Goal: Find specific page/section: Find specific page/section

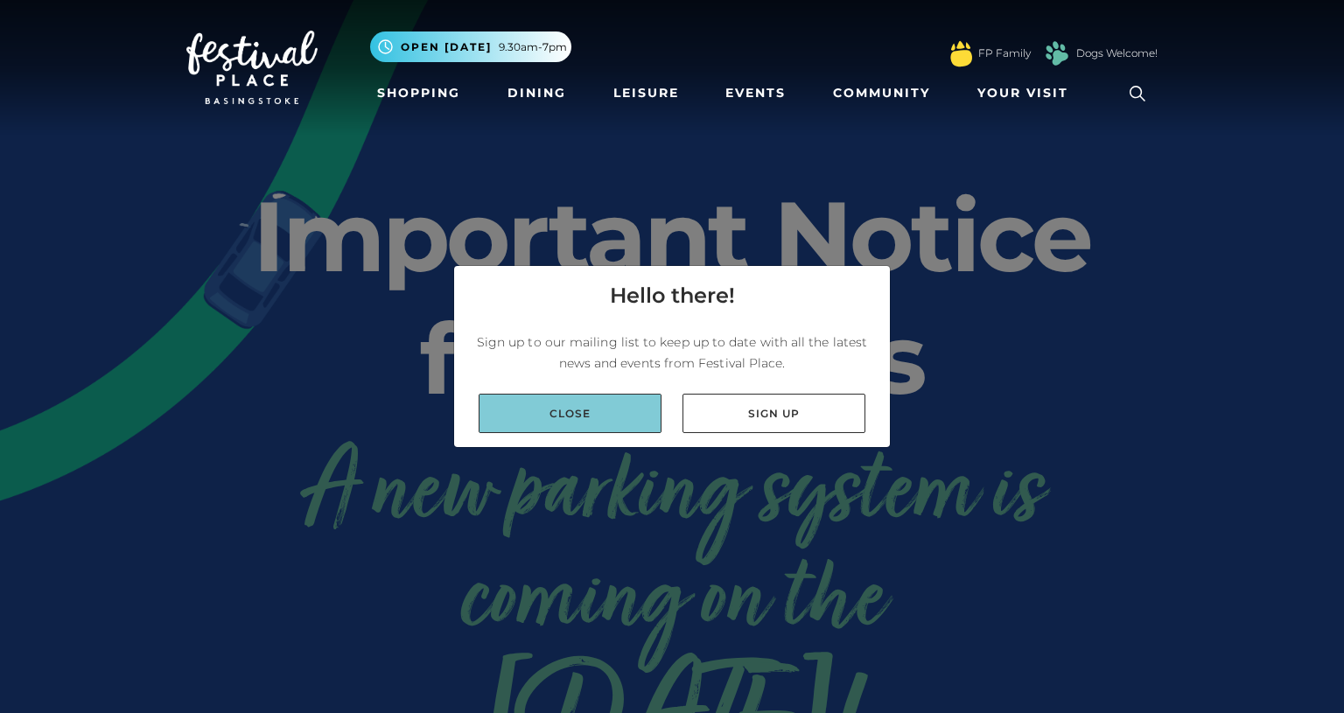
click at [629, 414] on link "Close" at bounding box center [570, 413] width 183 height 39
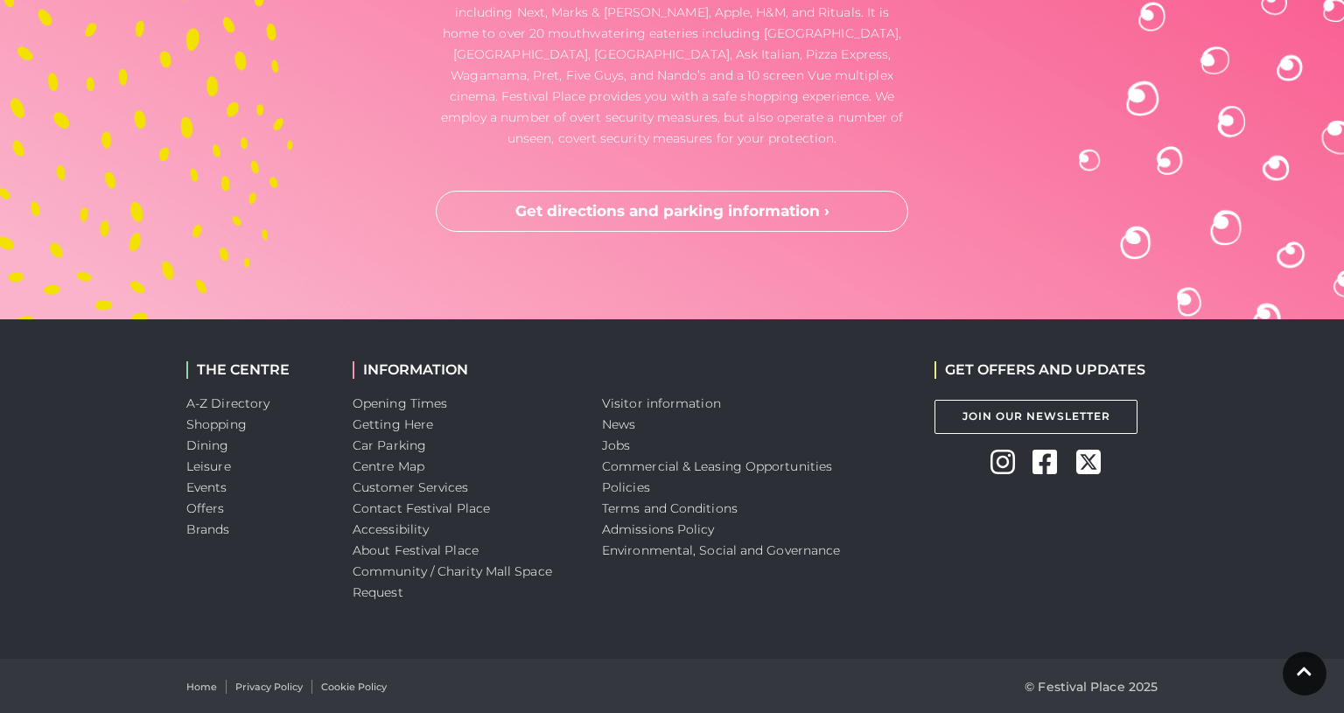
scroll to position [4671, 0]
click at [386, 417] on link "Getting Here" at bounding box center [393, 425] width 80 height 16
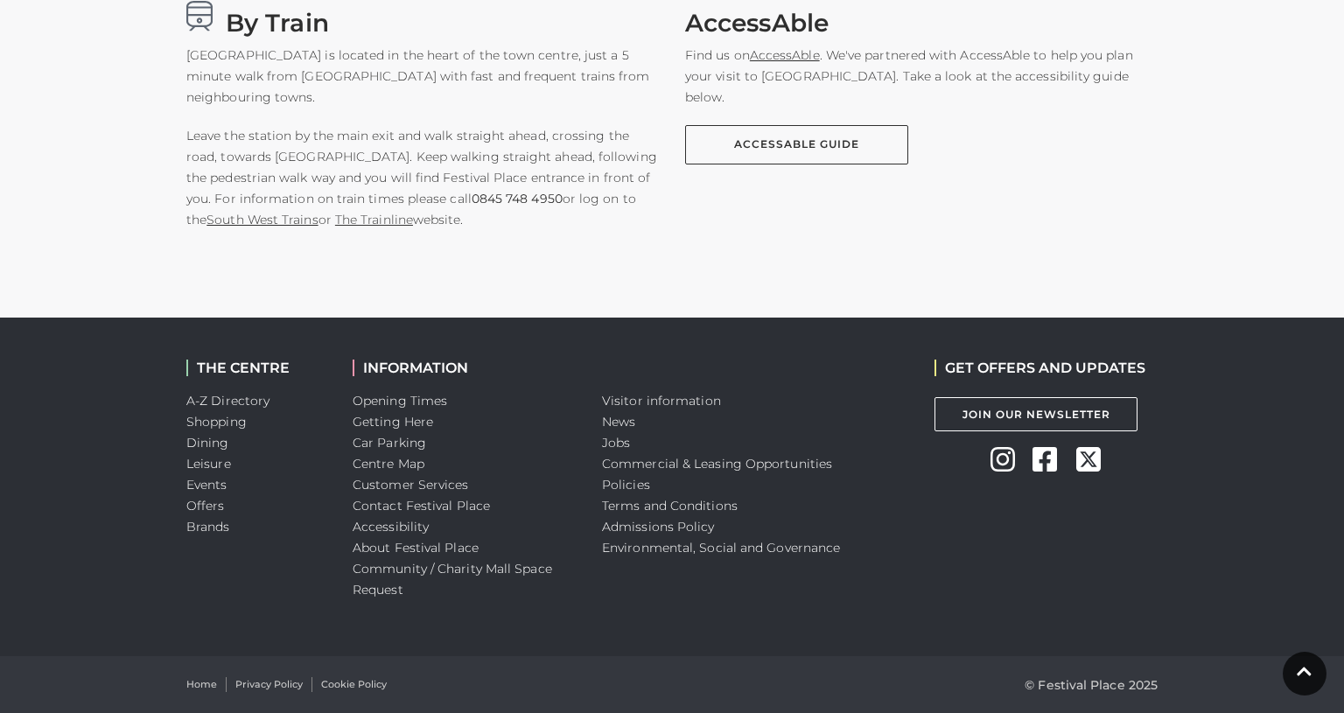
scroll to position [1446, 0]
click at [237, 405] on link "A-Z Directory" at bounding box center [227, 401] width 83 height 16
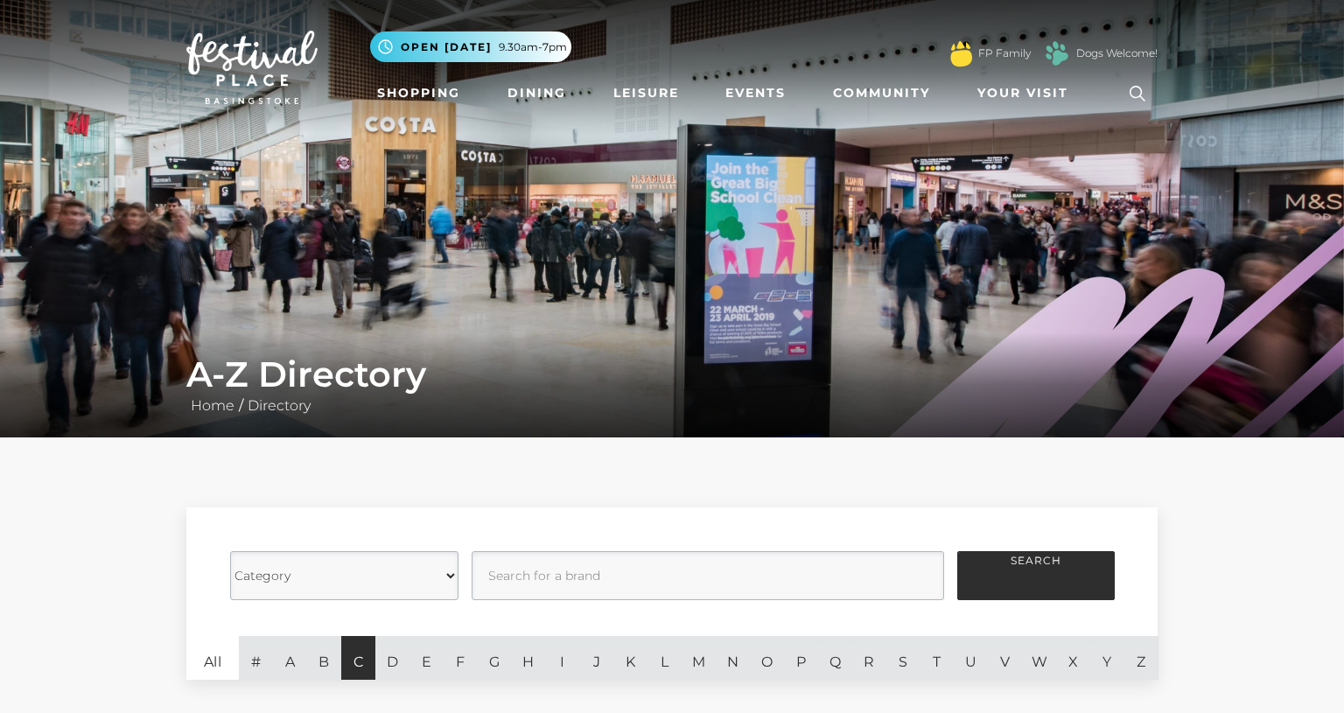
click at [367, 650] on link "C" at bounding box center [358, 658] width 34 height 44
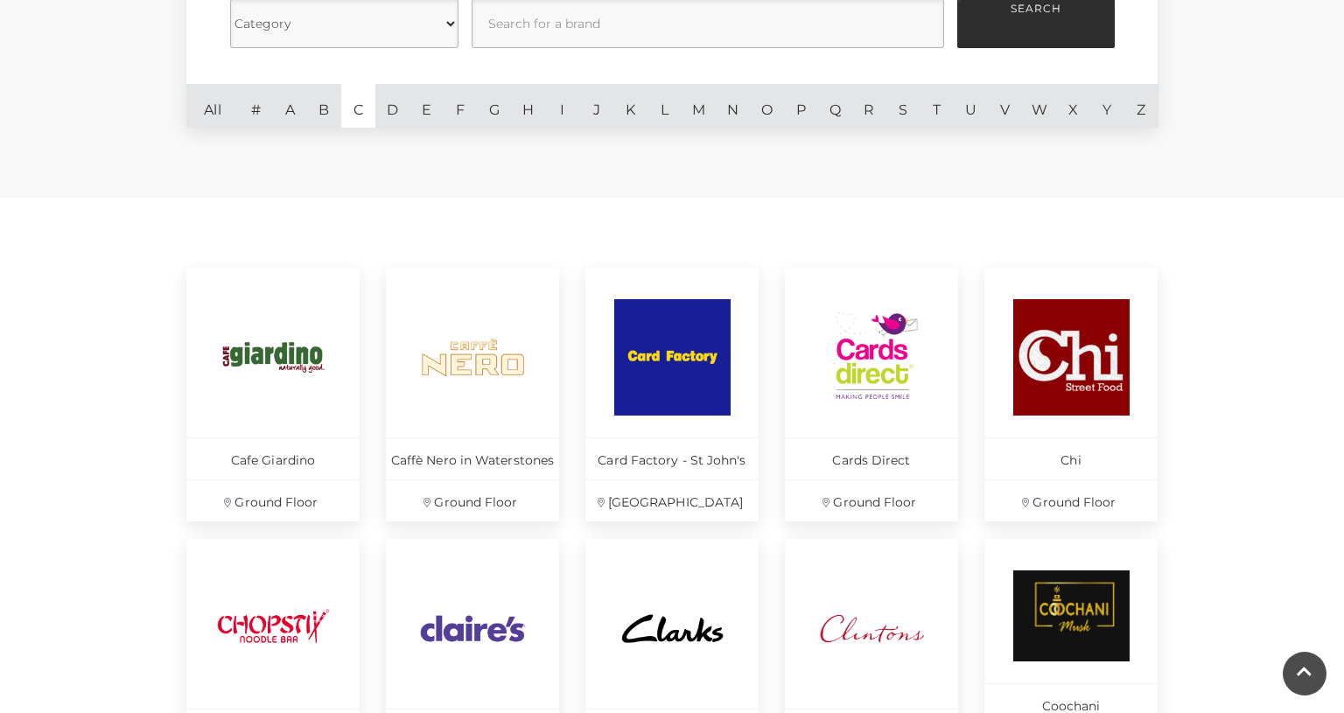
scroll to position [290, 0]
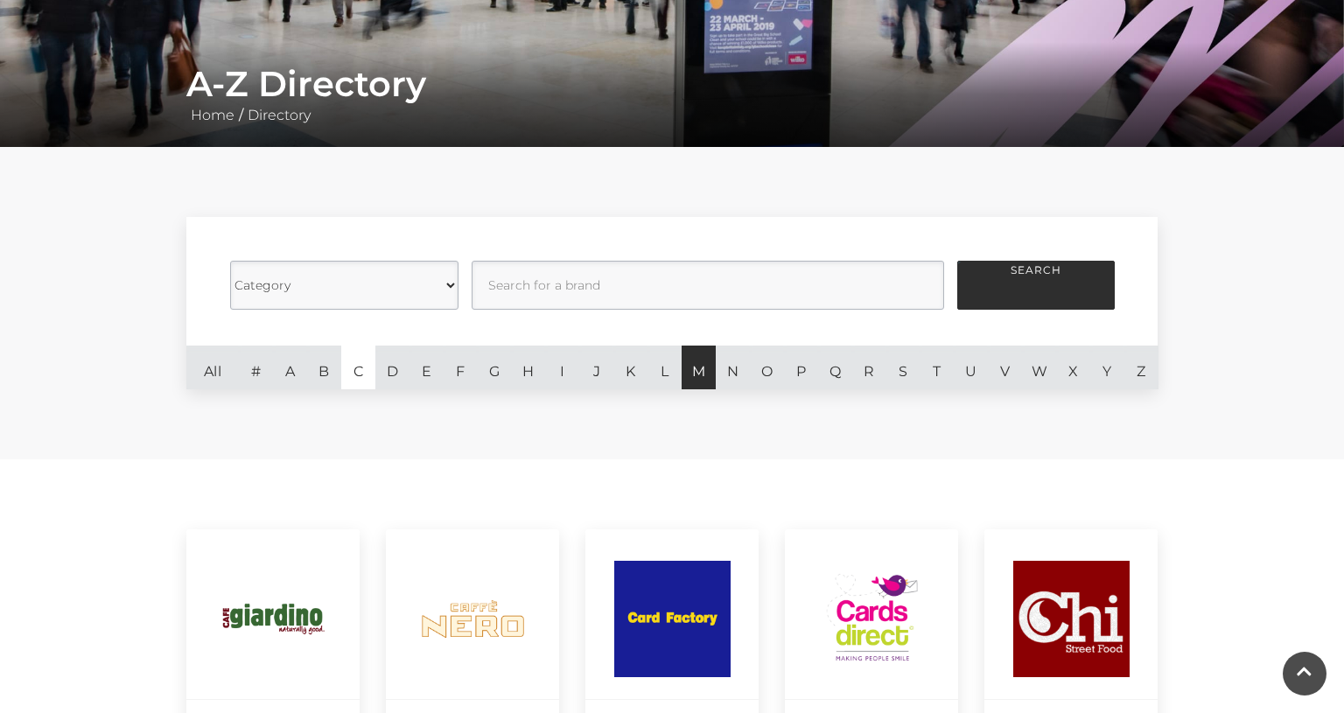
click at [700, 351] on link "M" at bounding box center [699, 368] width 34 height 44
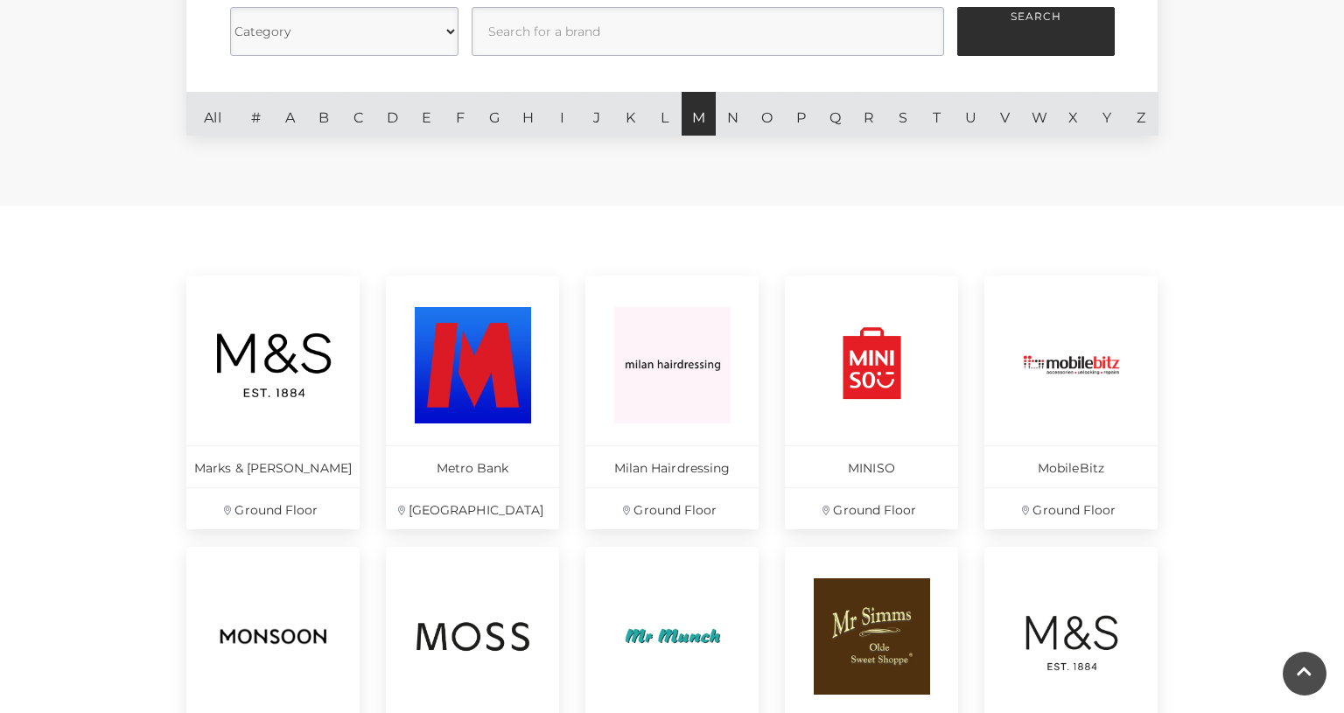
scroll to position [652, 0]
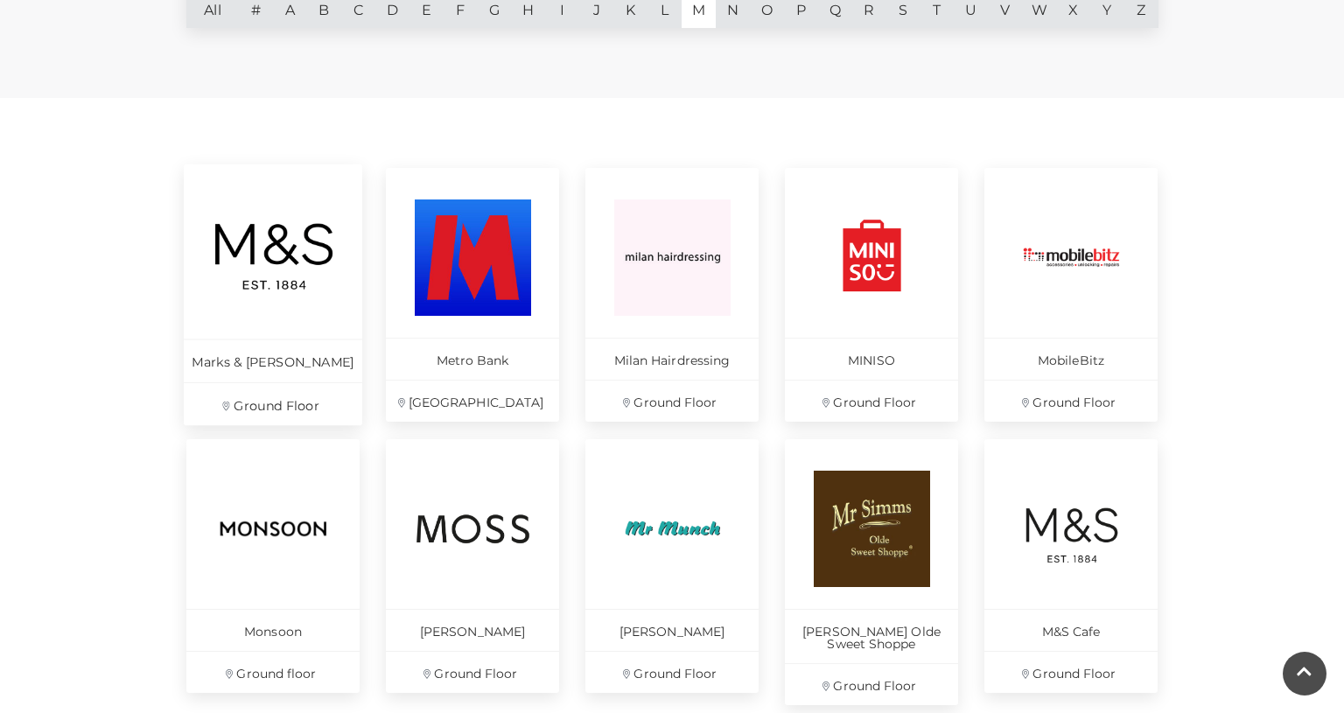
click at [237, 280] on img at bounding box center [273, 257] width 120 height 120
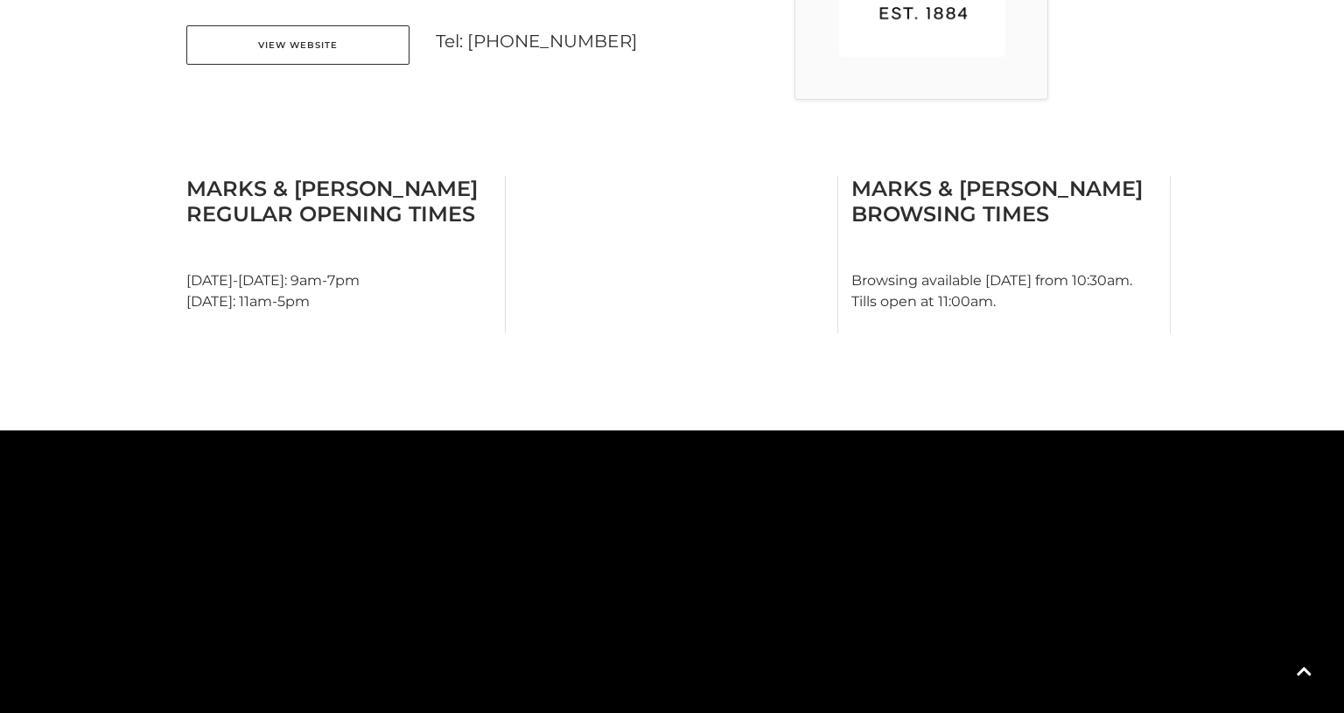
scroll to position [699, 0]
